Goal: Find contact information: Find contact information

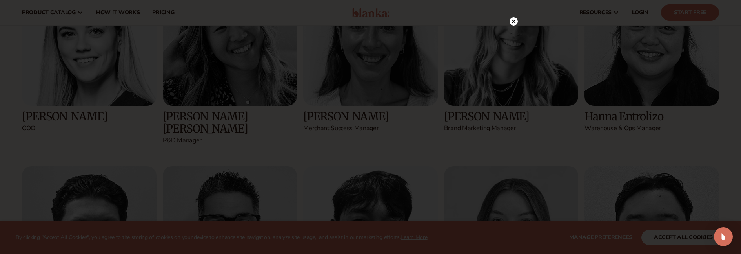
scroll to position [1331, 0]
click at [512, 38] on icon at bounding box center [514, 37] width 4 height 4
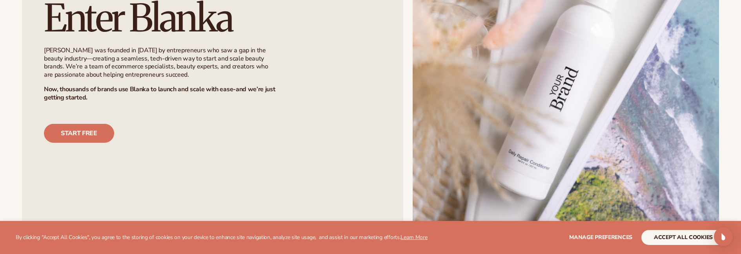
scroll to position [706, 0]
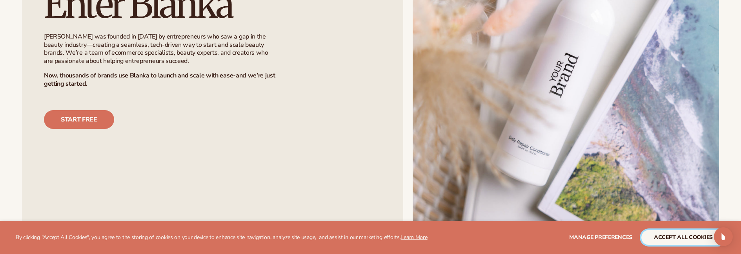
click at [684, 236] on button "accept all cookies" at bounding box center [684, 237] width 84 height 15
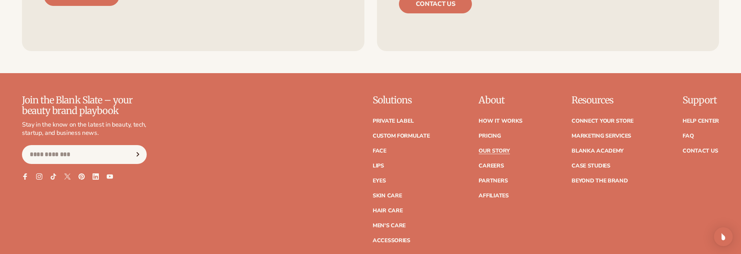
scroll to position [2512, 0]
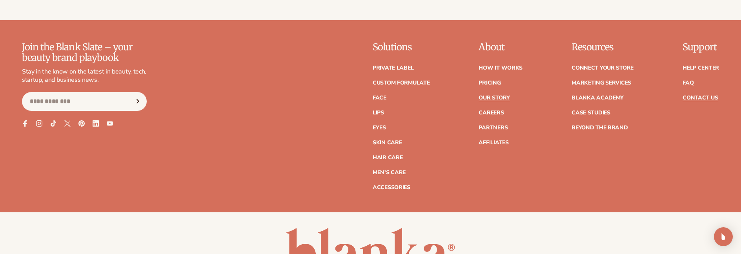
click at [703, 95] on link "Contact Us" at bounding box center [700, 97] width 35 height 5
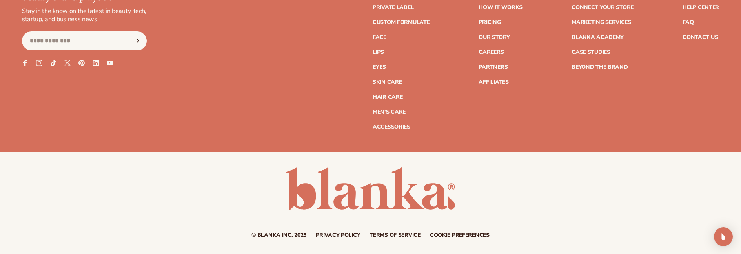
scroll to position [786, 0]
